Goal: Information Seeking & Learning: Learn about a topic

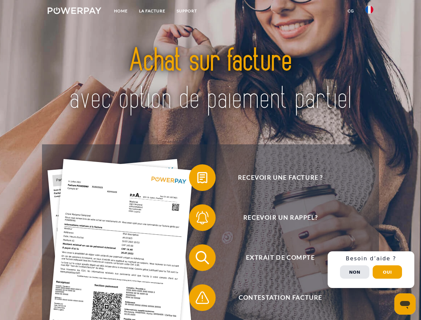
click at [74, 12] on img at bounding box center [75, 10] width 54 height 7
click at [370, 12] on img at bounding box center [370, 10] width 8 height 8
click at [351, 11] on link "CG" at bounding box center [351, 11] width 18 height 12
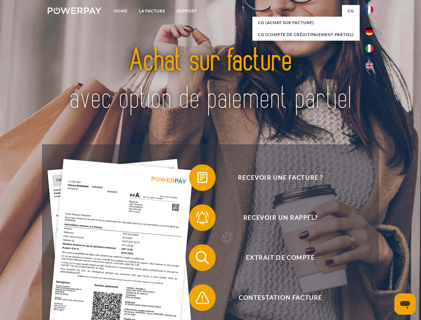
click at [198, 179] on span at bounding box center [192, 177] width 33 height 33
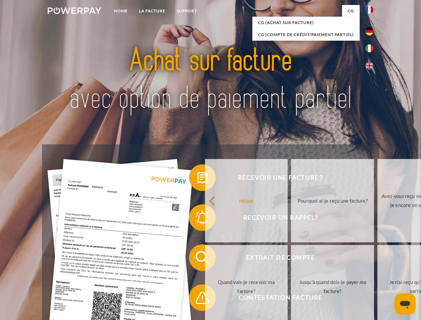
click at [198, 219] on div "Recevoir une facture ? Recevoir un rappel? Extrait de compte retour" at bounding box center [210, 277] width 337 height 267
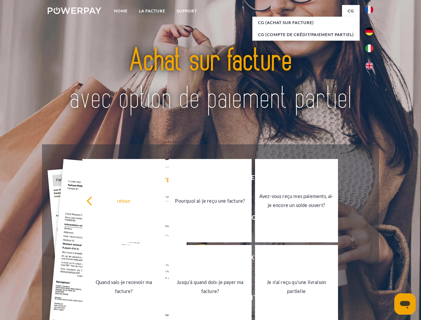
click at [198, 259] on link "Jusqu'à quand dois-je payer ma facture?" at bounding box center [210, 286] width 83 height 83
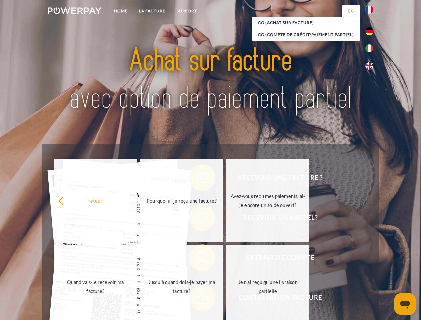
click at [227, 299] on link "Je n'ai reçu qu'une livraison partielle" at bounding box center [268, 286] width 83 height 83
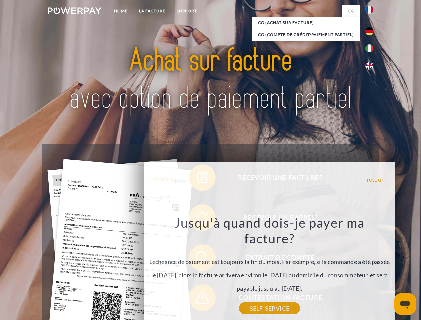
click at [371, 270] on div "Recevoir une facture ? Recevoir un rappel? Extrait de compte retour" at bounding box center [210, 277] width 337 height 267
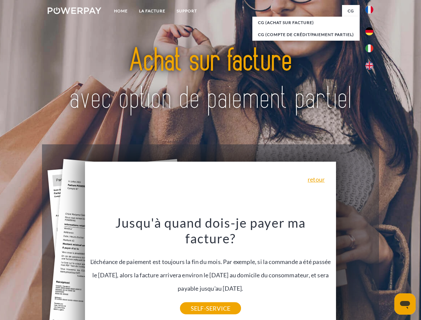
click at [355, 271] on span "Extrait de compte" at bounding box center [281, 258] width 164 height 27
click at [388, 272] on header "Home LA FACTURE Support" at bounding box center [210, 230] width 421 height 461
